Goal: Find specific page/section: Find specific page/section

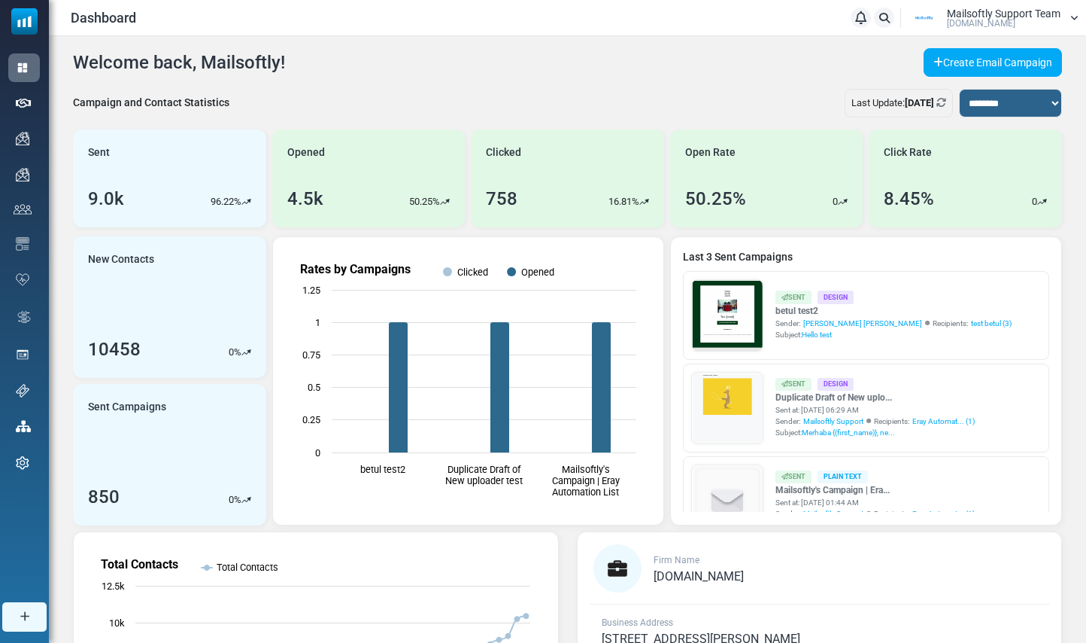
click at [0, 0] on link "Support" at bounding box center [0, 0] width 0 height 0
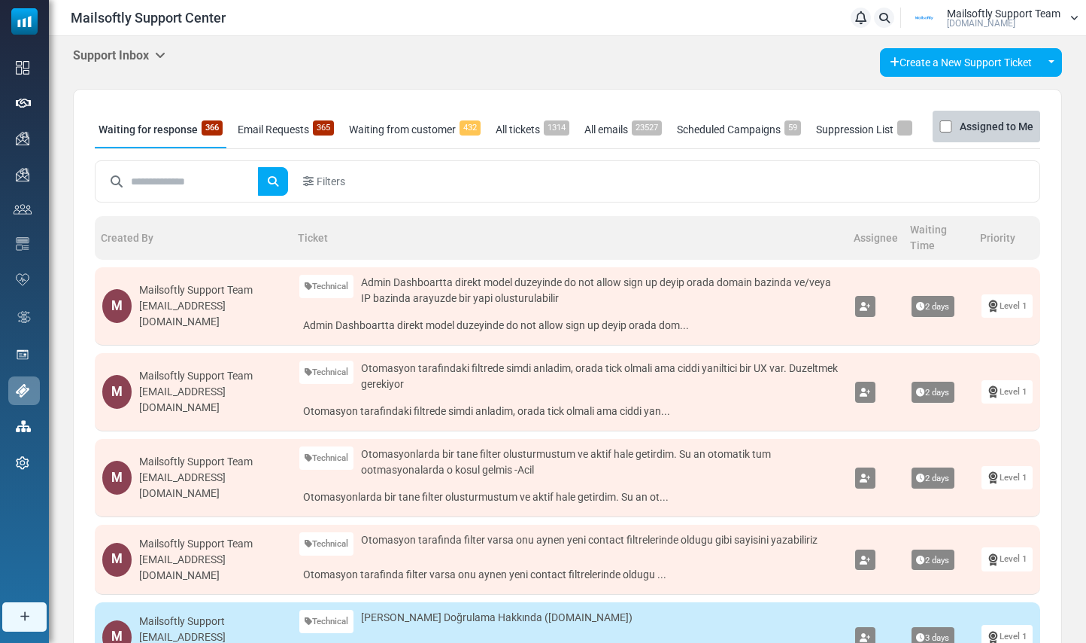
click at [163, 59] on icon at bounding box center [160, 55] width 11 height 12
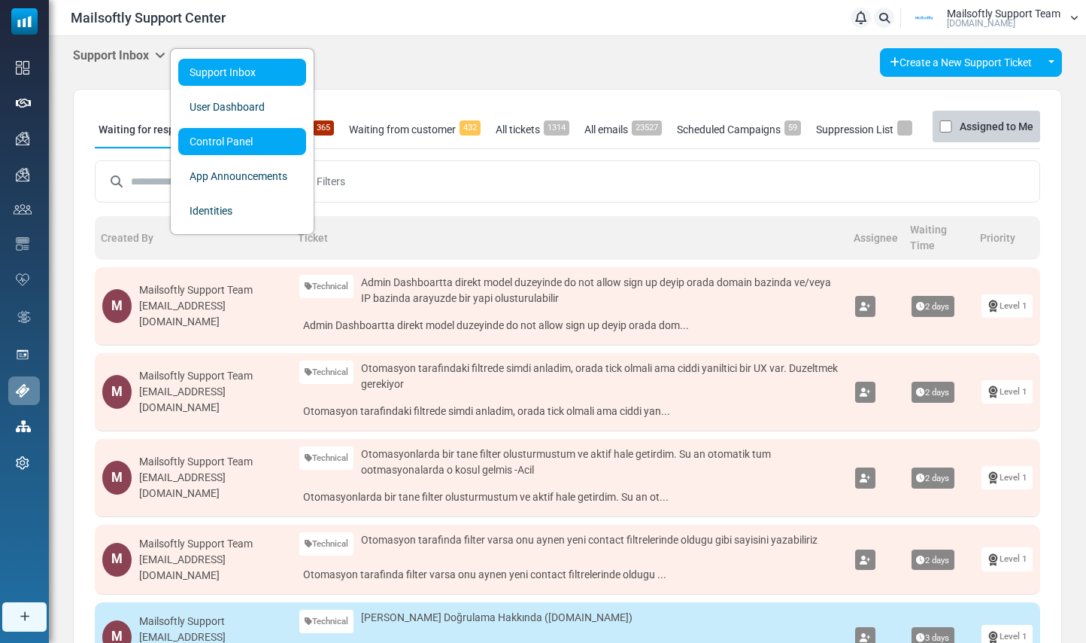
click at [209, 149] on link "Control Panel" at bounding box center [242, 141] width 128 height 27
